Goal: Task Accomplishment & Management: Manage account settings

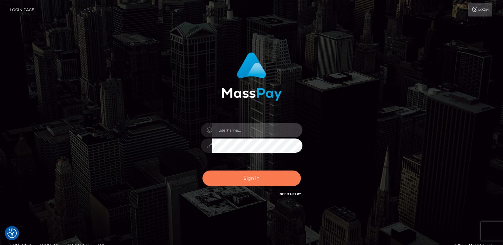
type input "ts2.es"
click at [246, 182] on button "Sign in" at bounding box center [251, 179] width 98 height 16
type input "[DOMAIN_NAME]"
click at [251, 181] on button "Sign in" at bounding box center [251, 179] width 98 height 16
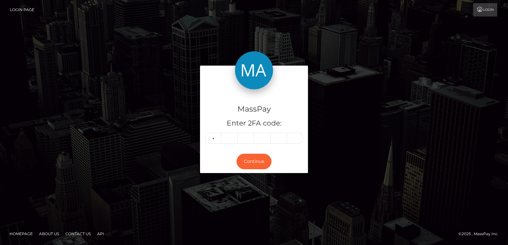
type input "5"
type input "7"
type input "6"
type input "2"
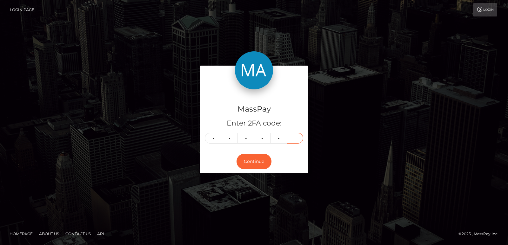
type input "1"
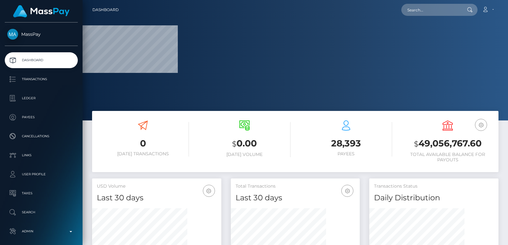
scroll to position [113, 129]
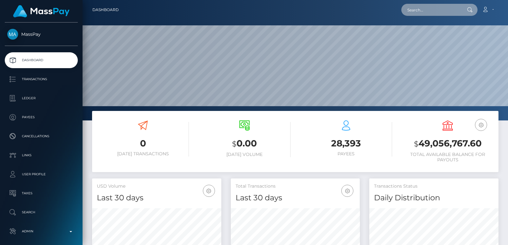
click at [416, 7] on input "text" at bounding box center [431, 10] width 60 height 12
paste input "solomia2023.2023@gmail.com"
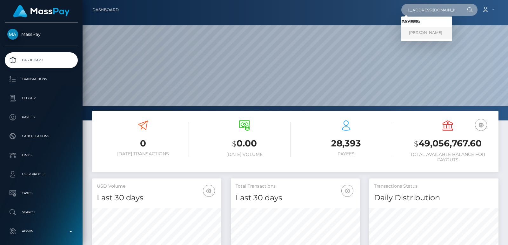
type input "solomia2023.2023@gmail.com"
click at [430, 36] on link "KATERYNA CIHAN" at bounding box center [426, 33] width 51 height 12
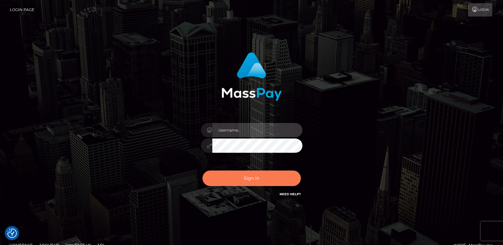
type input "[DOMAIN_NAME]"
click at [225, 180] on button "Sign in" at bounding box center [251, 179] width 98 height 16
type input "[DOMAIN_NAME]"
click at [230, 182] on button "Sign in" at bounding box center [251, 179] width 98 height 16
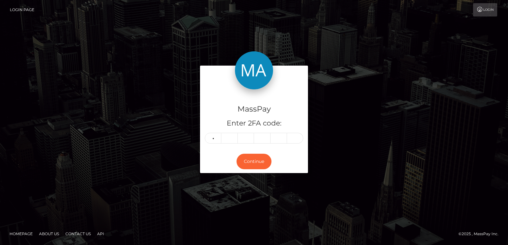
type input "6"
type input "8"
type input "6"
type input "1"
type input "5"
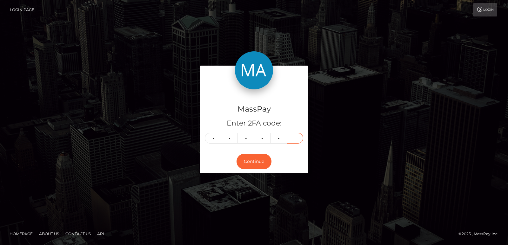
type input "5"
